Goal: Task Accomplishment & Management: Complete application form

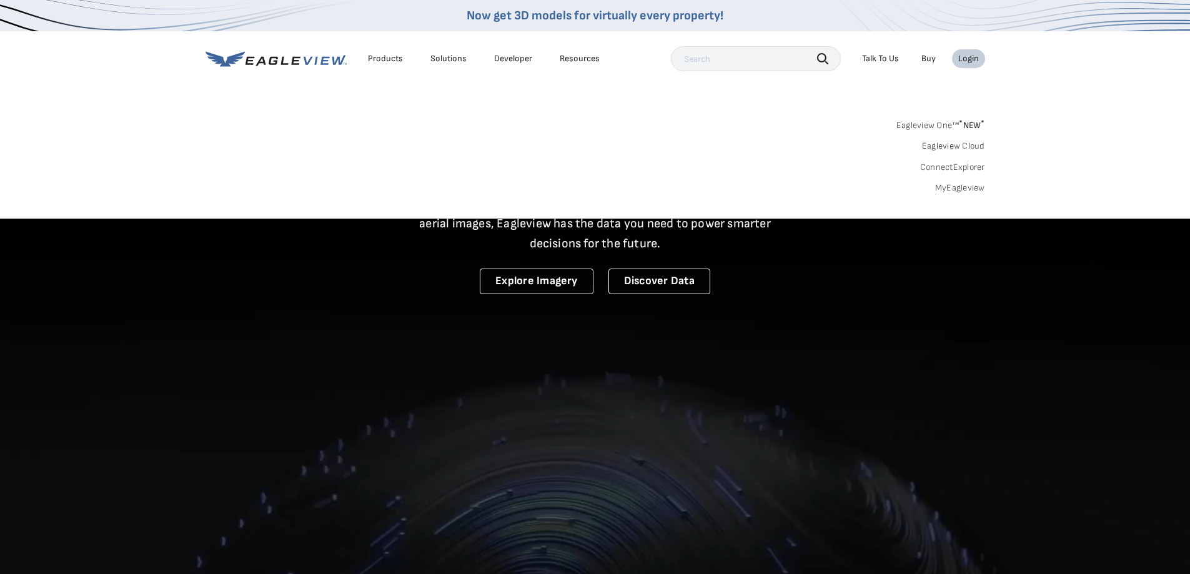
click at [963, 189] on link "MyEagleview" at bounding box center [960, 187] width 50 height 11
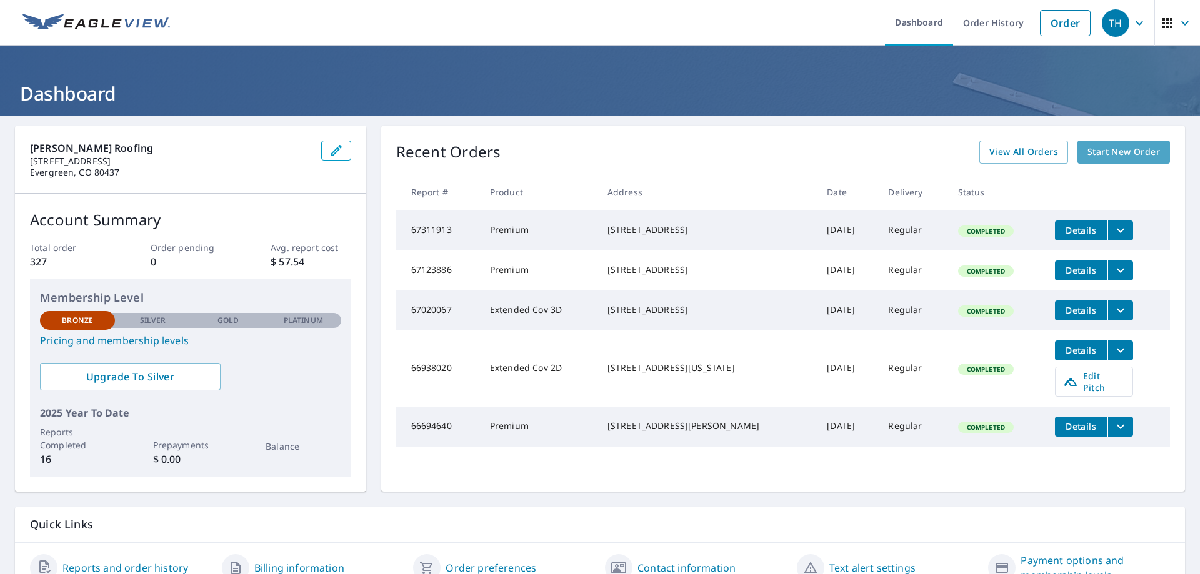
click at [1104, 151] on span "Start New Order" at bounding box center [1123, 152] width 72 height 16
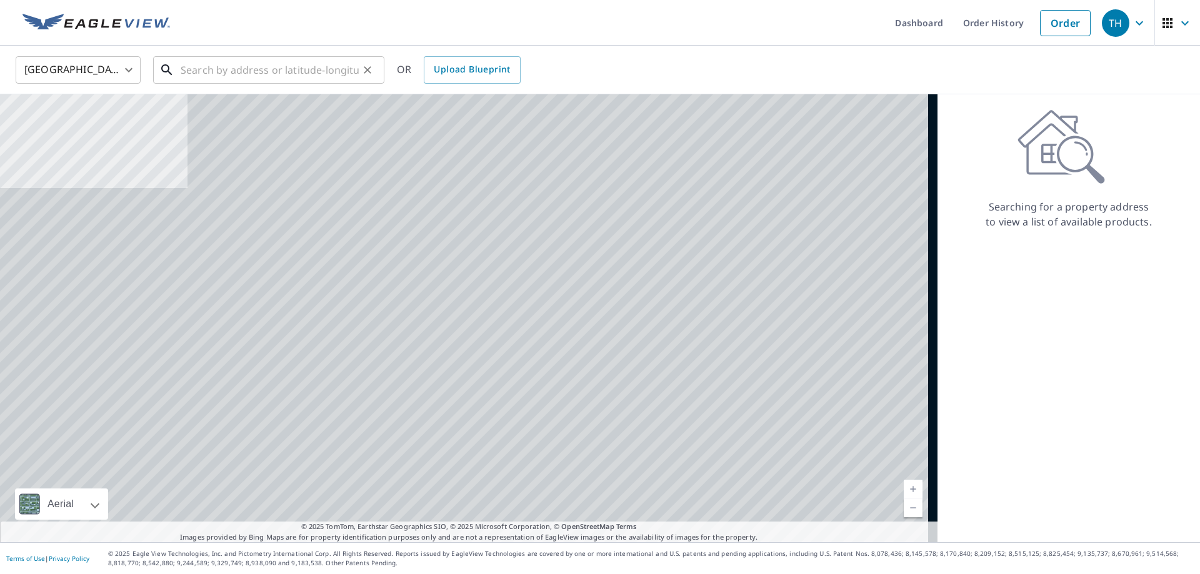
click at [301, 69] on input "text" at bounding box center [270, 69] width 178 height 35
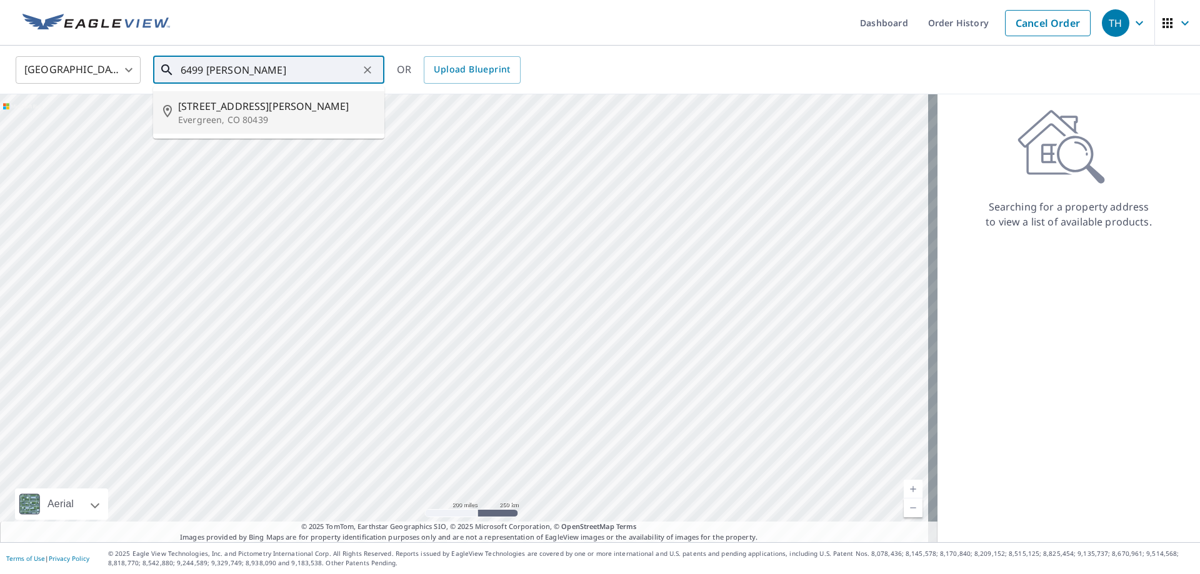
click at [227, 111] on span "[STREET_ADDRESS][PERSON_NAME]" at bounding box center [276, 106] width 196 height 15
type input "[STREET_ADDRESS][PERSON_NAME]"
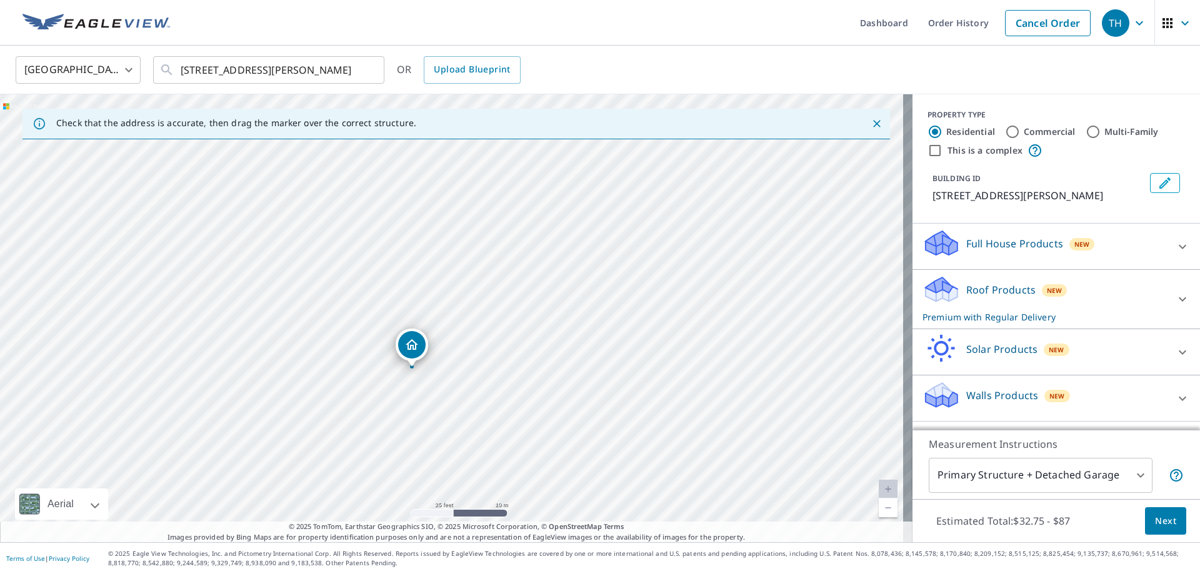
drag, startPoint x: 547, startPoint y: 245, endPoint x: 492, endPoint y: 359, distance: 126.9
click at [492, 359] on div "[STREET_ADDRESS][PERSON_NAME]" at bounding box center [456, 318] width 912 height 448
click at [1175, 298] on icon at bounding box center [1182, 299] width 15 height 15
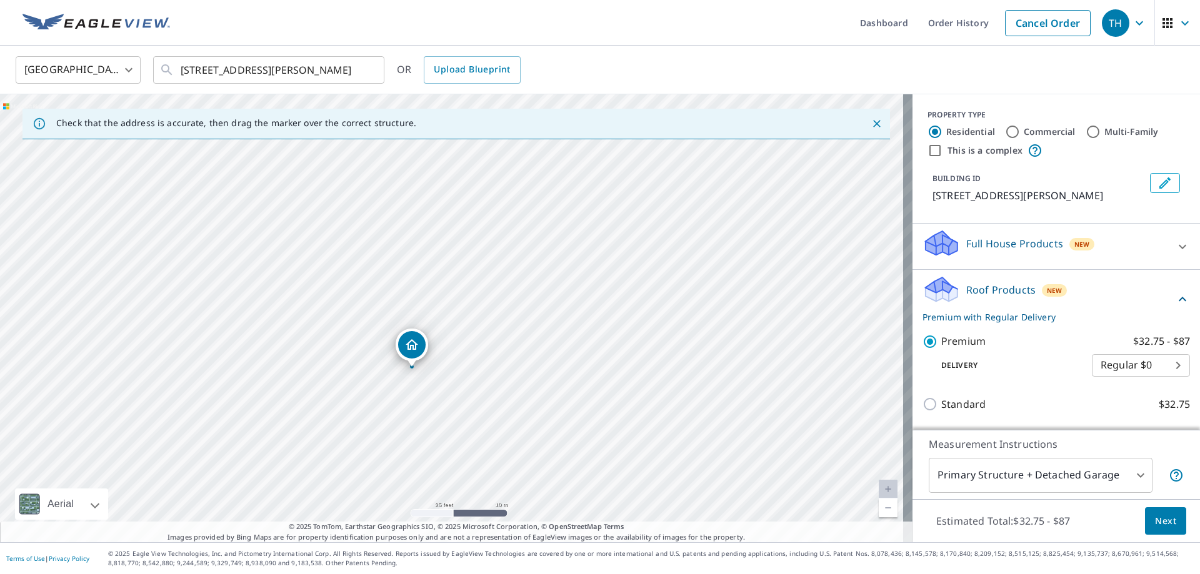
scroll to position [197, 0]
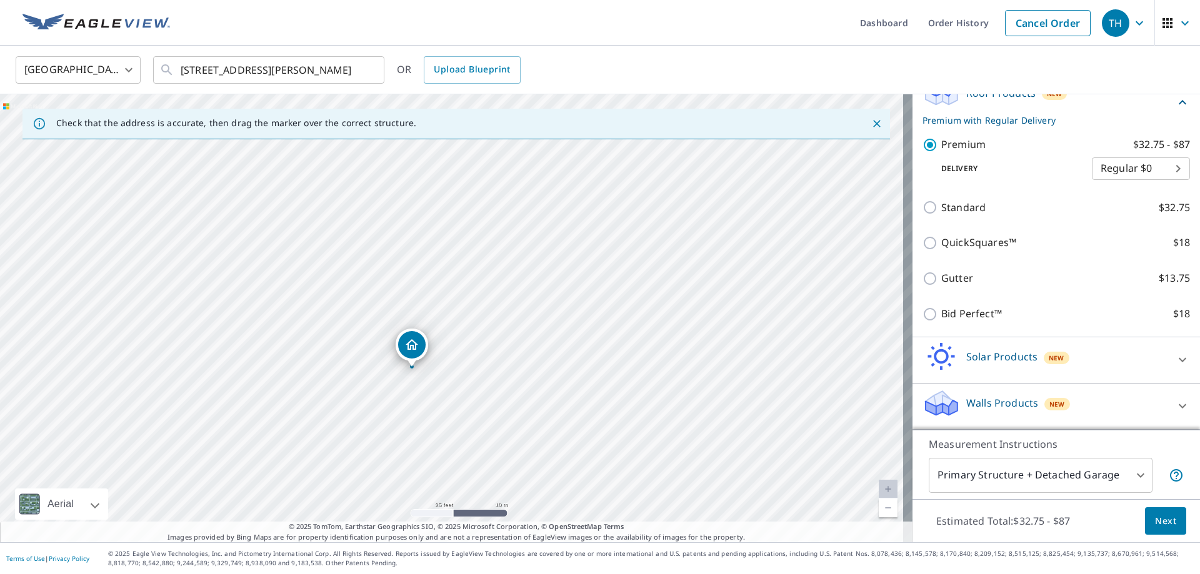
click at [1155, 519] on span "Next" at bounding box center [1165, 522] width 21 height 16
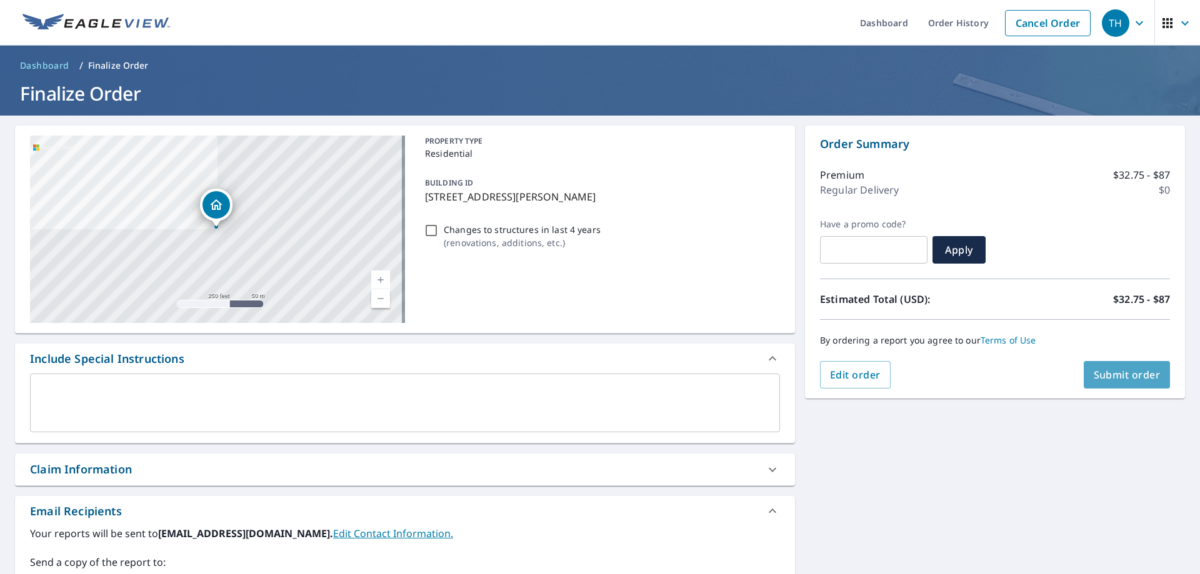
click at [1127, 374] on span "Submit order" at bounding box center [1126, 375] width 67 height 14
checkbox input "true"
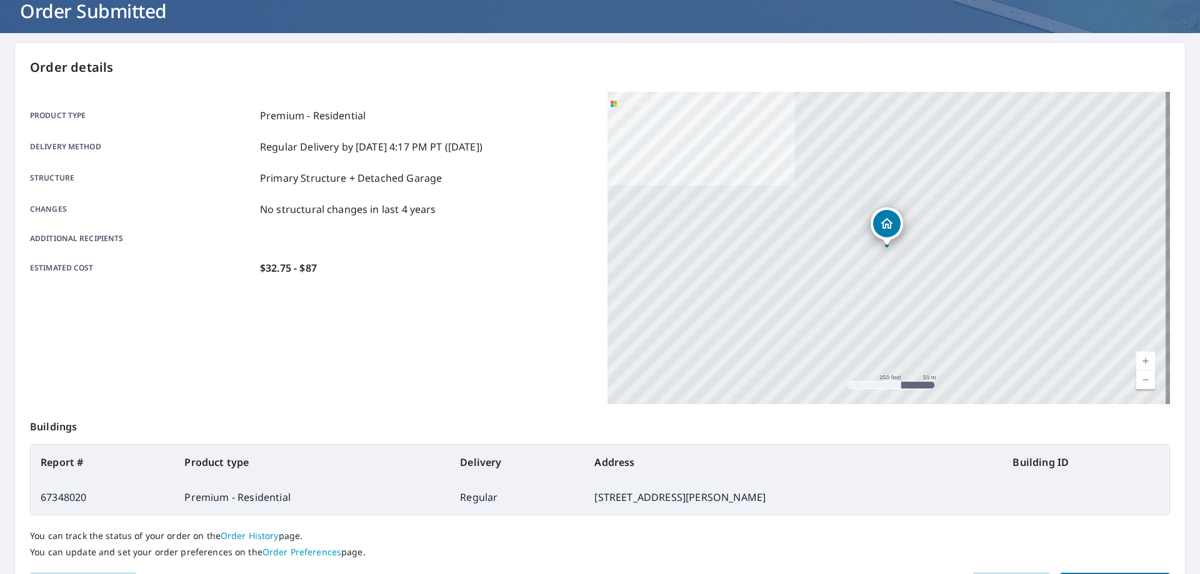
scroll to position [161, 0]
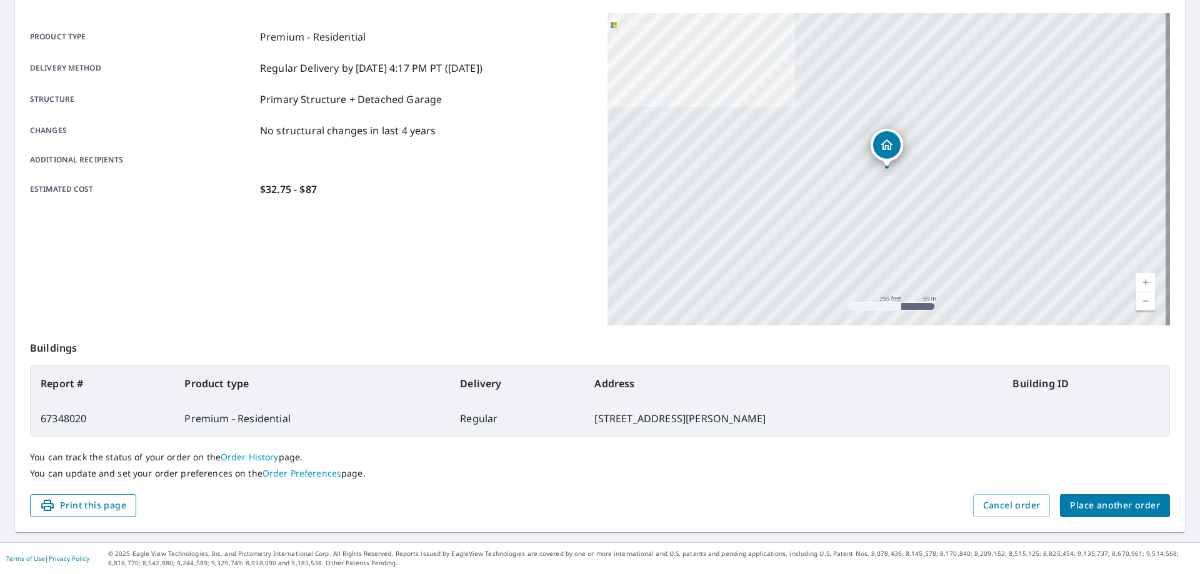
click at [89, 507] on span "Print this page" at bounding box center [83, 506] width 86 height 16
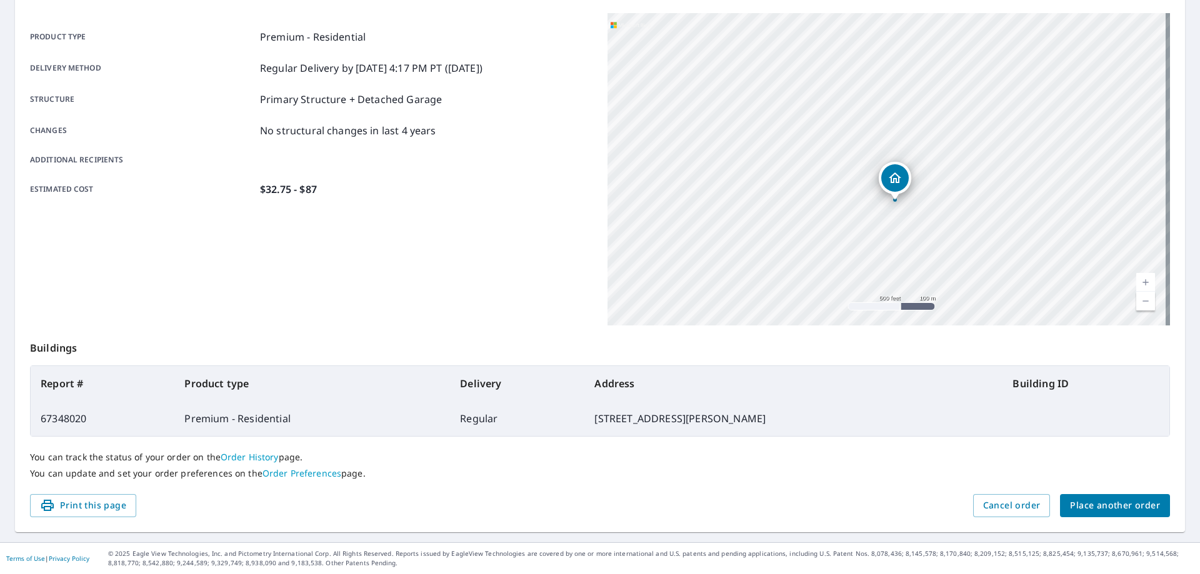
click at [1092, 510] on span "Place another order" at bounding box center [1115, 506] width 90 height 16
